Goal: Task Accomplishment & Management: Complete application form

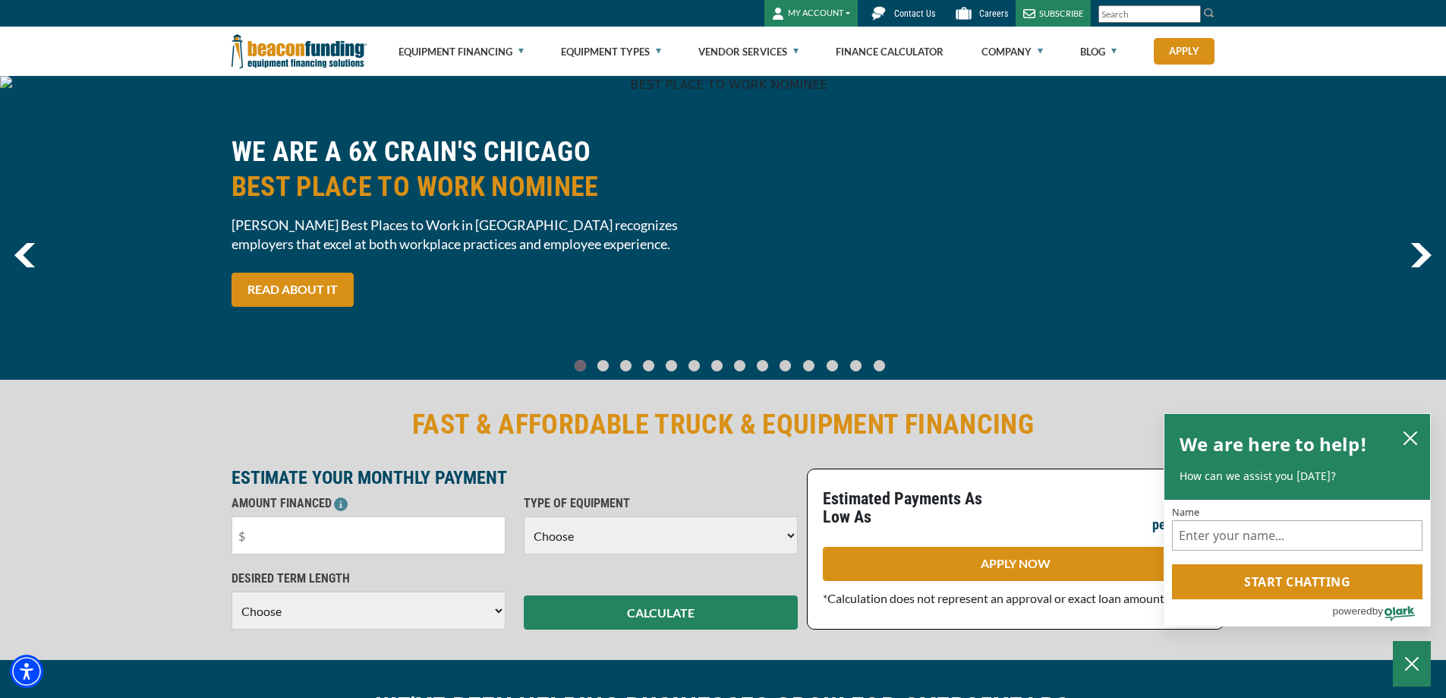
click at [841, 11] on button "MY ACCOUNT" at bounding box center [810, 13] width 93 height 27
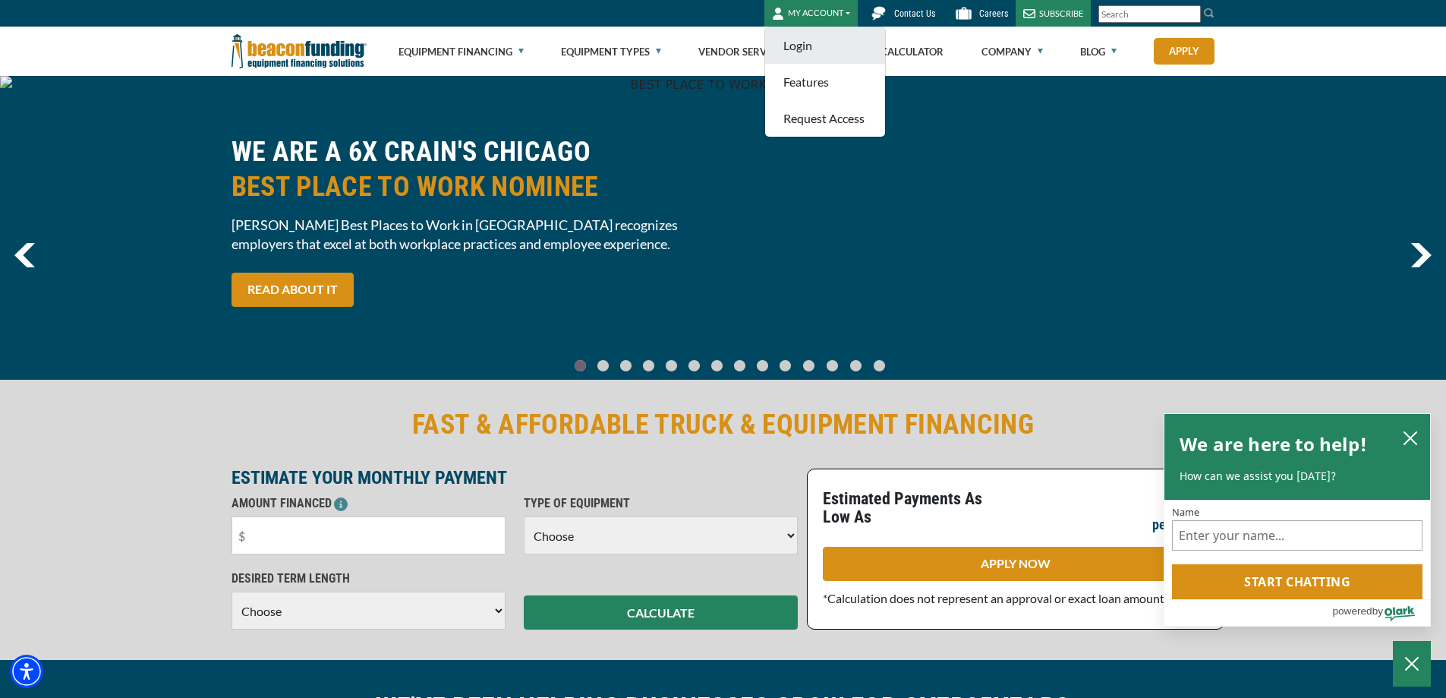
click at [793, 46] on link "Login" at bounding box center [825, 45] width 120 height 36
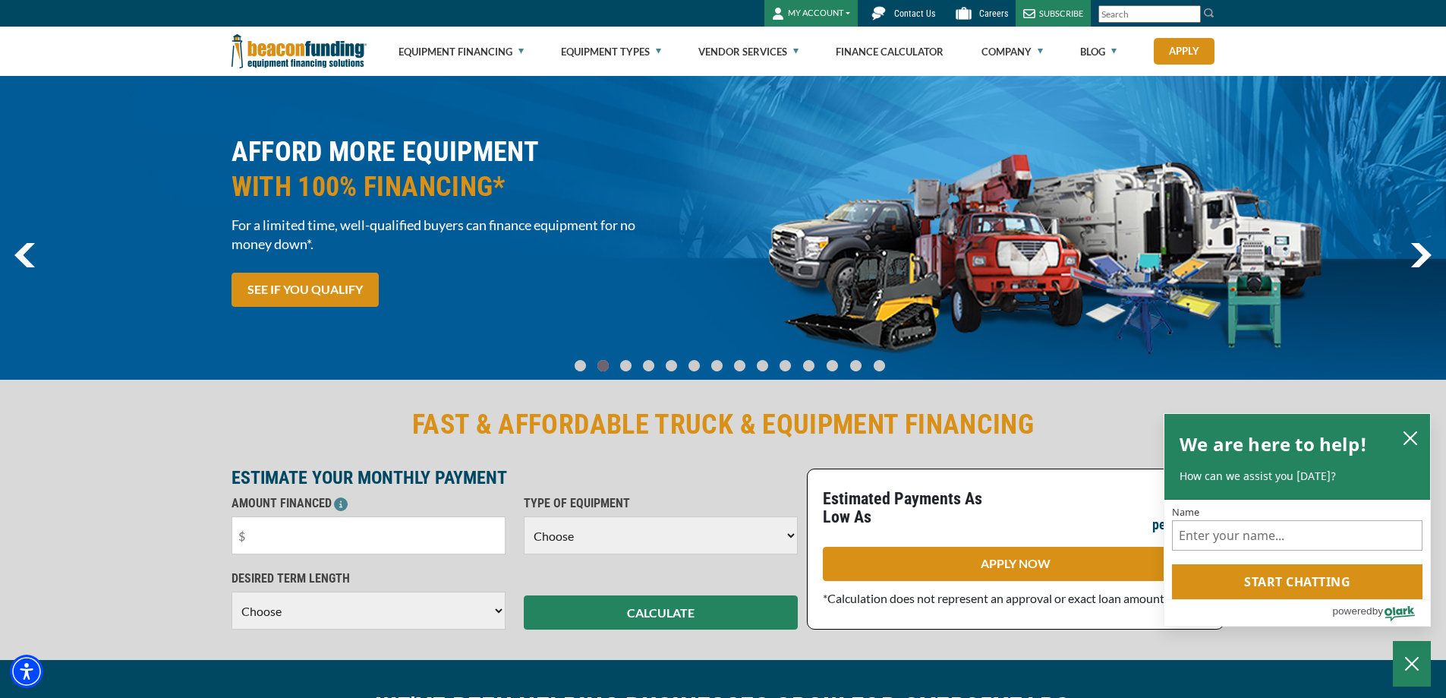
click at [822, 12] on button "MY ACCOUNT" at bounding box center [810, 13] width 93 height 27
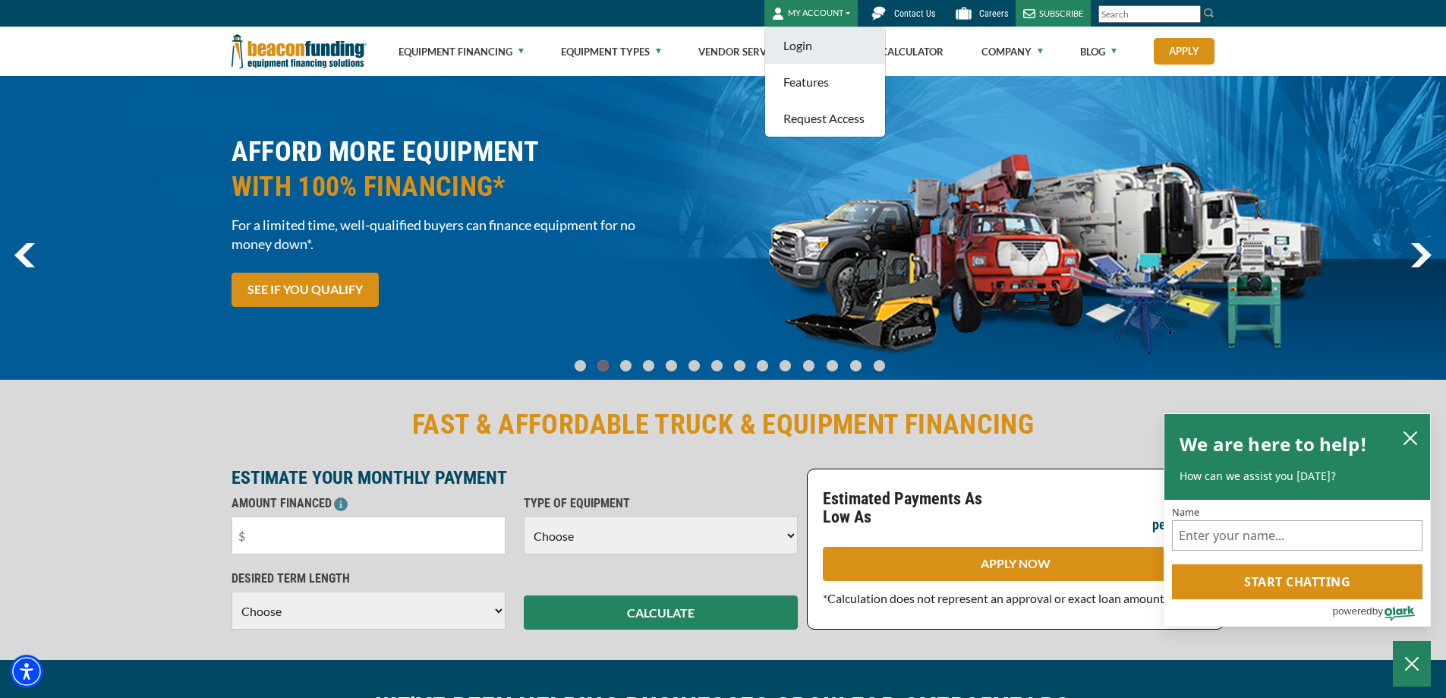
click at [800, 42] on link "Login" at bounding box center [825, 45] width 120 height 36
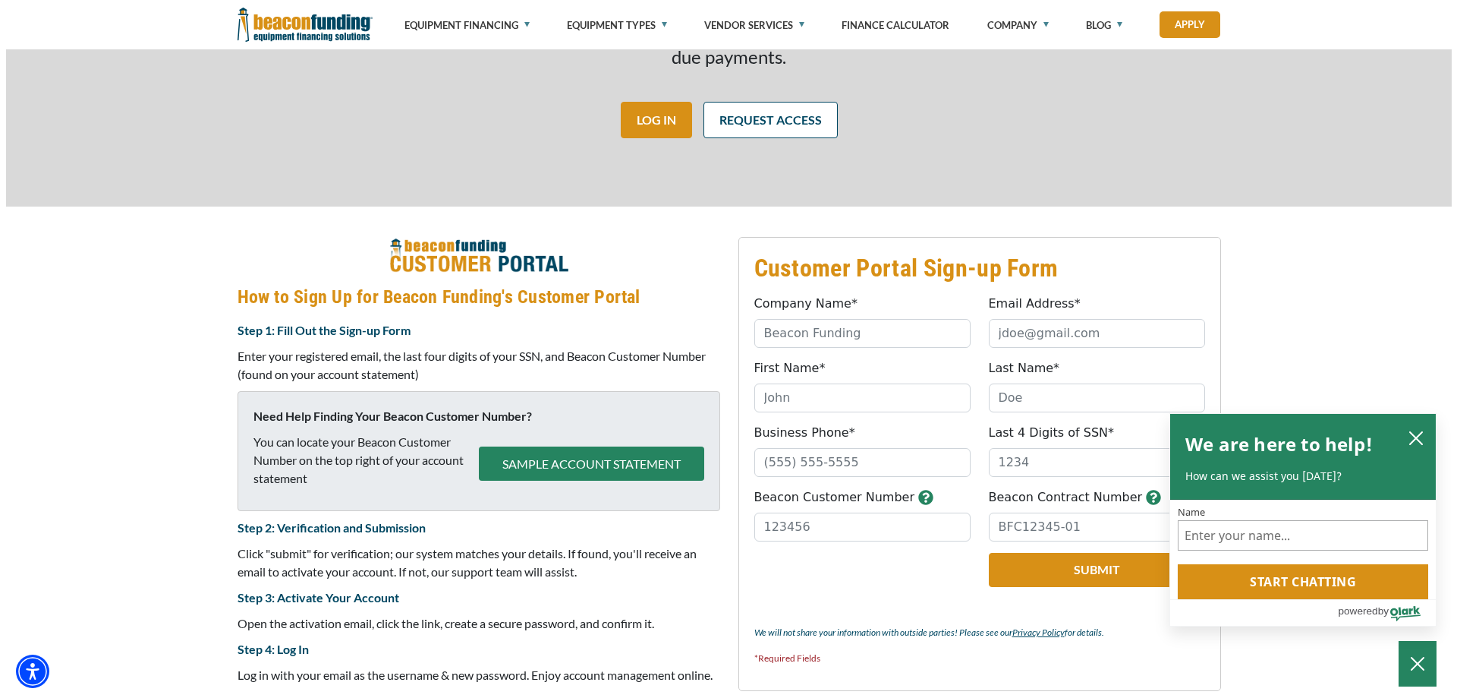
scroll to position [301, 0]
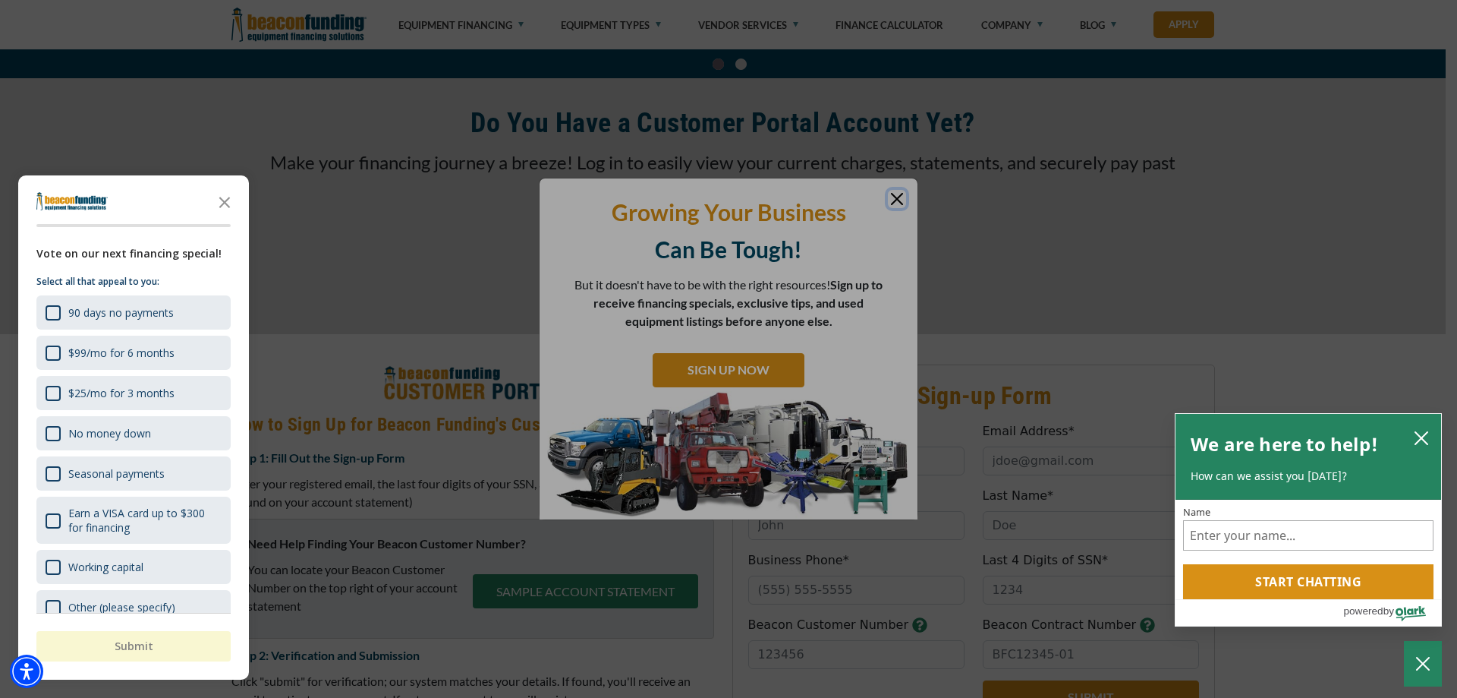
click at [890, 191] on div "button" at bounding box center [728, 349] width 1457 height 698
